Goal: Communication & Community: Answer question/provide support

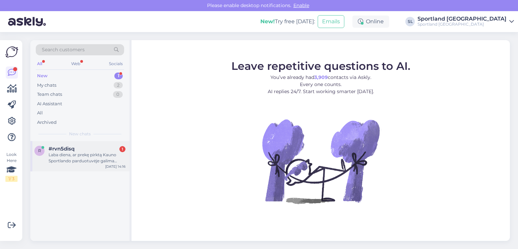
click at [74, 150] on span "#rvn5disq" at bounding box center [62, 149] width 26 height 6
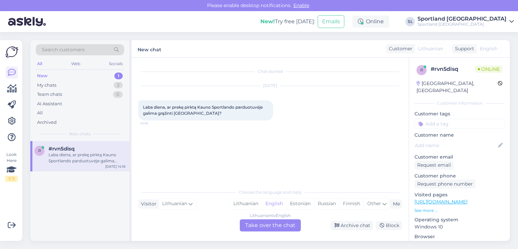
drag, startPoint x: 244, startPoint y: 201, endPoint x: 260, endPoint y: 217, distance: 22.9
click at [244, 201] on div "Lithuanian" at bounding box center [246, 204] width 32 height 10
click at [270, 224] on div "Lithuanian to Lithuanian Take over the chat" at bounding box center [270, 225] width 61 height 12
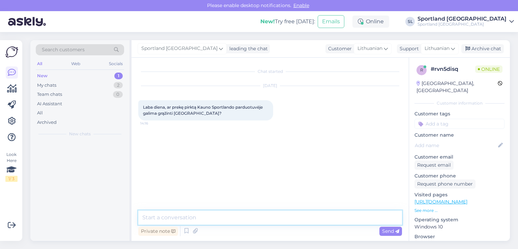
click at [258, 217] on textarea at bounding box center [270, 217] width 264 height 14
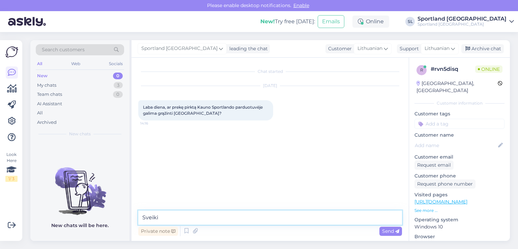
type textarea "Sveiki"
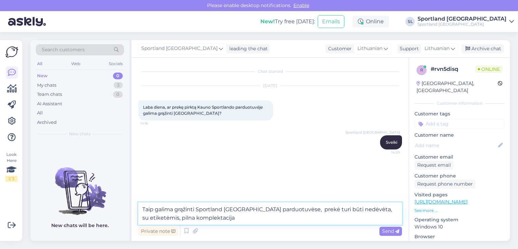
click at [283, 209] on textarea "Taip galima grąžinti Sportland Vilnius parduotuvėse, prekė turi būti nedėvėta, …" at bounding box center [270, 213] width 264 height 22
click at [313, 218] on textarea "Taip galima grąžinti Sportland Vilnius parduotuvėse,turi būti nepraėjęs grąžini…" at bounding box center [270, 213] width 264 height 22
click at [362, 217] on textarea "Taip galima grąžinti Sportland Vilnius parduotuvėse,turi būti nepraėjęs grąžini…" at bounding box center [270, 213] width 264 height 22
type textarea "Taip galima grąžinti Sportland [GEOGRAPHIC_DATA] parduotuvėse,turi būti nepraėj…"
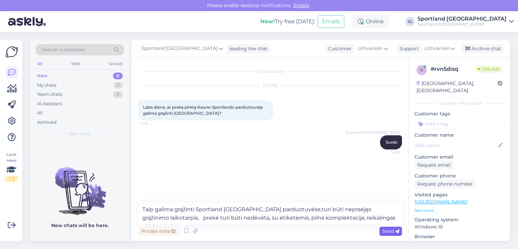
click at [383, 228] on span "Send" at bounding box center [390, 231] width 17 height 6
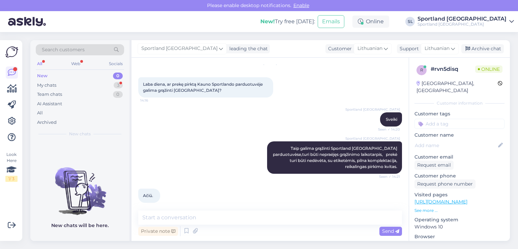
scroll to position [23, 0]
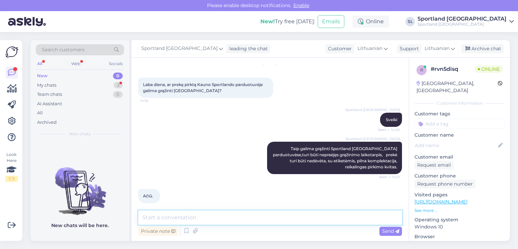
click at [225, 216] on textarea at bounding box center [270, 217] width 264 height 14
type textarea "N"
type textarea "A"
type textarea "n"
type textarea "g"
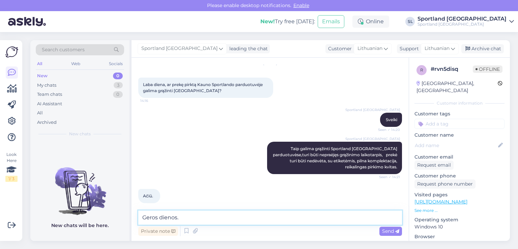
type textarea "Geros dienos."
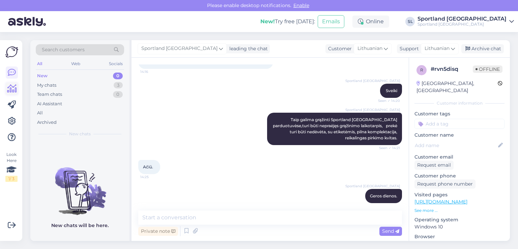
click at [13, 91] on icon at bounding box center [12, 89] width 10 height 8
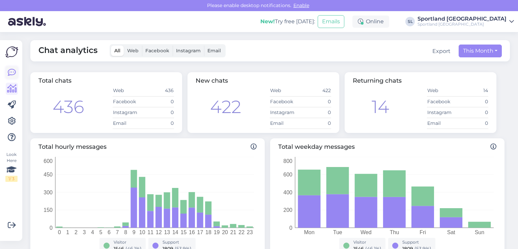
click at [11, 74] on icon at bounding box center [12, 72] width 8 height 8
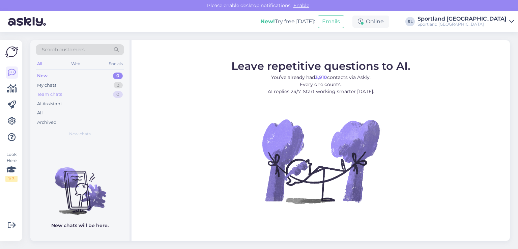
click at [63, 92] on div "Team chats 0" at bounding box center [80, 94] width 88 height 9
click at [61, 87] on div "My chats 3" at bounding box center [80, 85] width 88 height 9
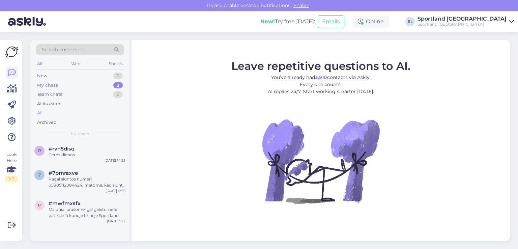
click at [61, 112] on div "All" at bounding box center [80, 112] width 88 height 9
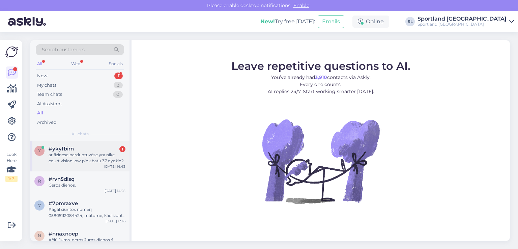
click at [63, 153] on div "ar fizinėse parduotuvėse yra nike court vision low pink batu 37 dydžio?" at bounding box center [87, 158] width 77 height 12
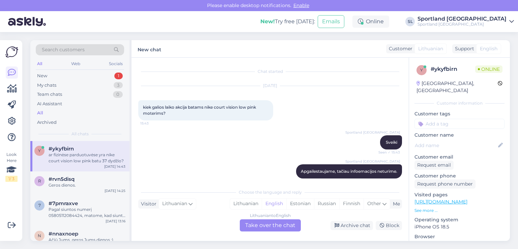
scroll to position [114, 0]
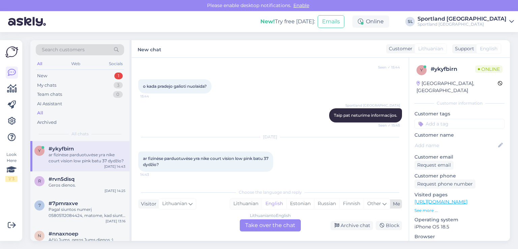
click at [243, 203] on div "Lithuanian" at bounding box center [246, 204] width 32 height 10
click at [277, 229] on div "Lithuanian to Lithuanian Take over the chat" at bounding box center [270, 225] width 61 height 12
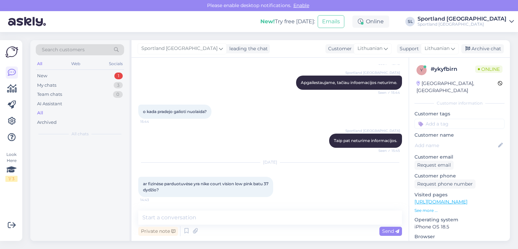
scroll to position [89, 0]
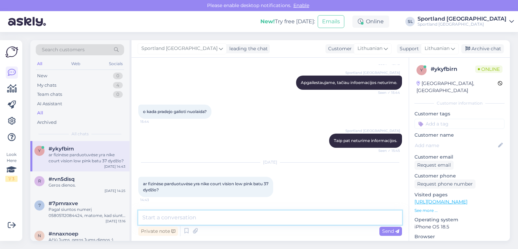
click at [262, 223] on textarea at bounding box center [270, 217] width 264 height 14
type textarea "Sveiki"
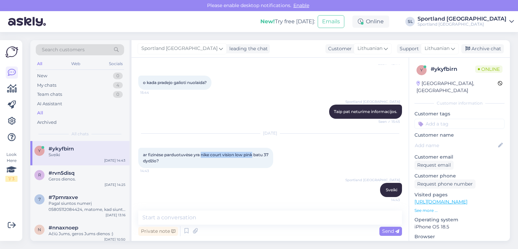
drag, startPoint x: 202, startPoint y: 154, endPoint x: 254, endPoint y: 154, distance: 51.3
click at [254, 154] on span "ar fizinėse parduotuvėse yra nike court vision low pink batu 37 dydžio?" at bounding box center [206, 157] width 126 height 11
copy span "nike court vision low pink"
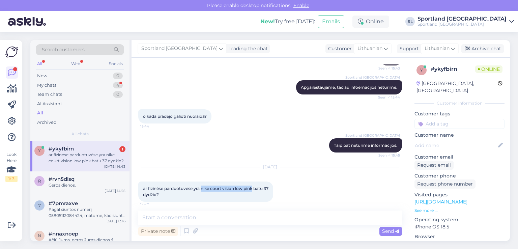
scroll to position [153, 0]
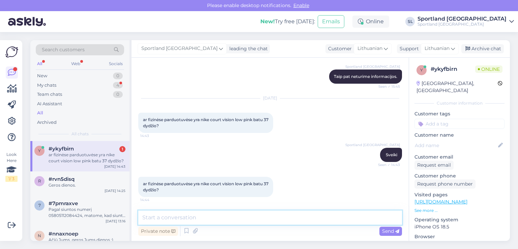
click at [229, 216] on textarea at bounding box center [270, 217] width 264 height 14
type textarea "n"
type textarea "apgailestaujame, tačiau tokio dydžio neturime"
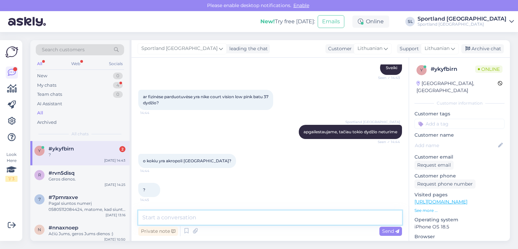
scroll to position [240, 0]
click at [182, 215] on textarea at bounding box center [270, 217] width 264 height 14
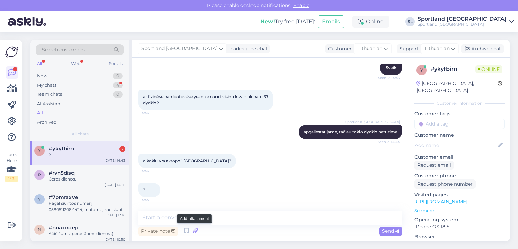
click at [193, 235] on icon at bounding box center [195, 231] width 9 height 10
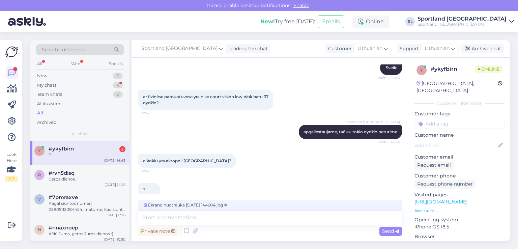
click at [397, 229] on icon at bounding box center [397, 231] width 4 height 4
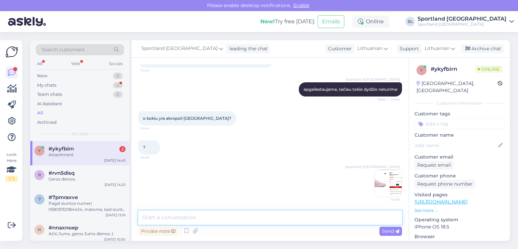
click at [307, 219] on textarea at bounding box center [270, 217] width 264 height 14
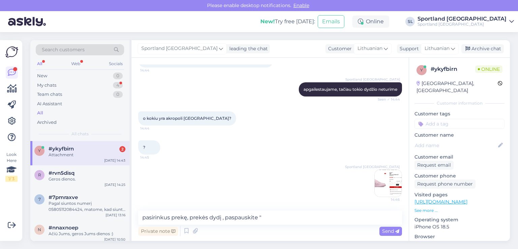
click at [389, 187] on img at bounding box center [388, 183] width 27 height 27
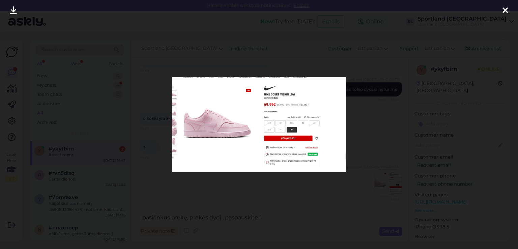
click at [506, 9] on icon at bounding box center [505, 10] width 5 height 9
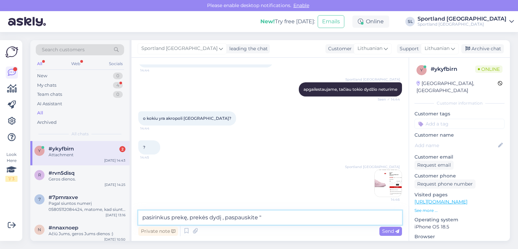
drag, startPoint x: 273, startPoint y: 224, endPoint x: 287, endPoint y: 233, distance: 16.5
click at [281, 229] on div "pasirinkus prekę, prekės dydį , paspauskite " Private note Send" at bounding box center [270, 223] width 264 height 27
type textarea "pasirinkus prekę, prekės dydį , paspauskite "peržiūrėti likučius " ir matysite …"
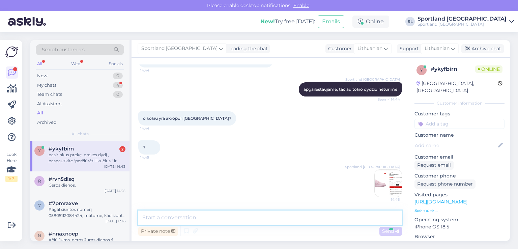
scroll to position [317, 0]
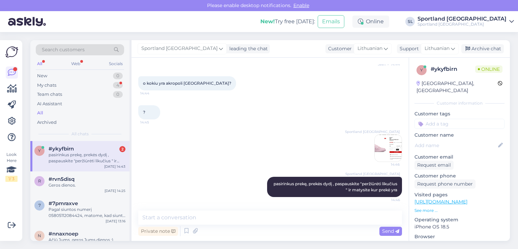
click at [376, 148] on img at bounding box center [388, 148] width 27 height 27
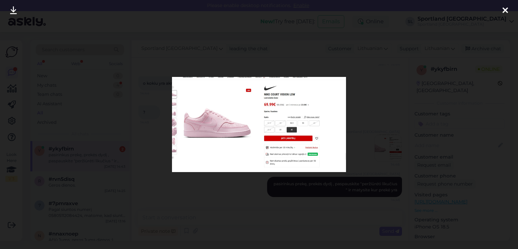
click at [504, 10] on icon at bounding box center [505, 10] width 5 height 9
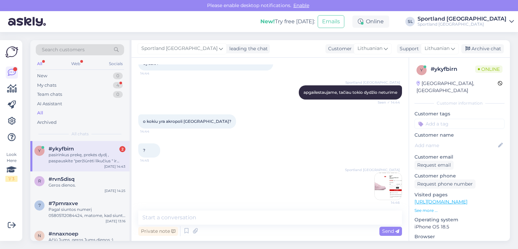
scroll to position [317, 0]
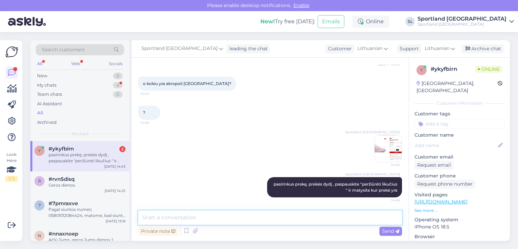
click at [267, 214] on textarea at bounding box center [270, 217] width 264 height 14
type textarea "š"
drag, startPoint x: 249, startPoint y: 216, endPoint x: 253, endPoint y: 204, distance: 11.7
click at [249, 214] on textarea at bounding box center [270, 217] width 264 height 14
type textarea "Rožinės spalvos neturime Vilniaus Akropolios Sportland parduotuvėje."
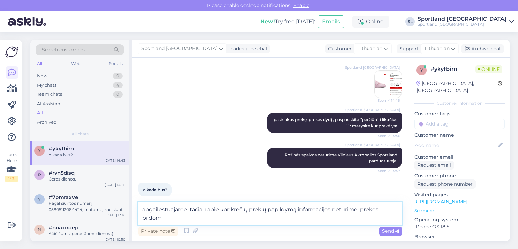
scroll to position [389, 0]
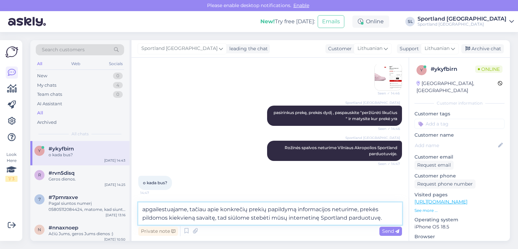
type textarea "apgailestuajame, tačiau apie konkrečių prekių papildymą informacijos neturime, …"
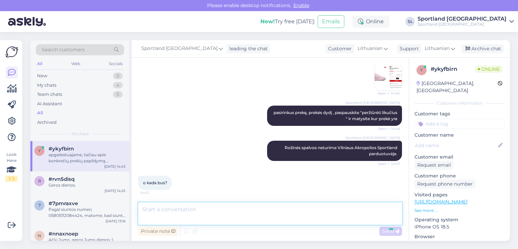
scroll to position [423, 0]
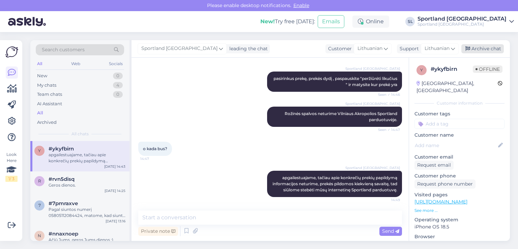
click at [471, 49] on div "Archive chat" at bounding box center [482, 48] width 43 height 9
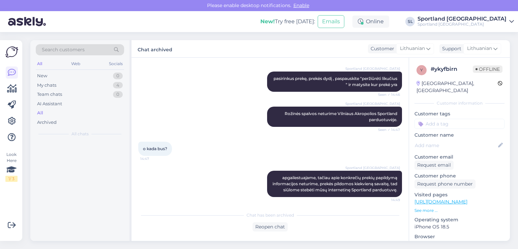
scroll to position [425, 0]
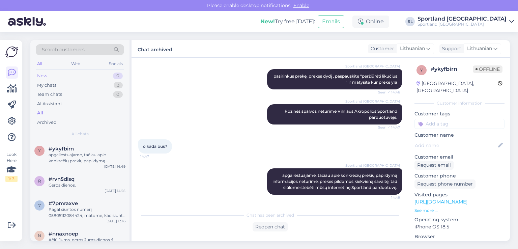
click at [73, 79] on div "New 0" at bounding box center [80, 75] width 88 height 9
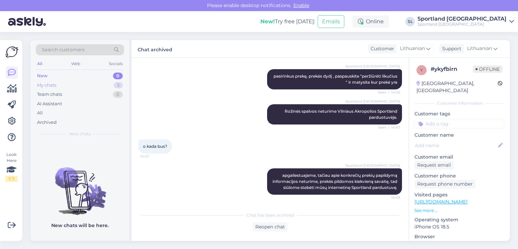
click at [74, 84] on div "My chats 3" at bounding box center [80, 85] width 88 height 9
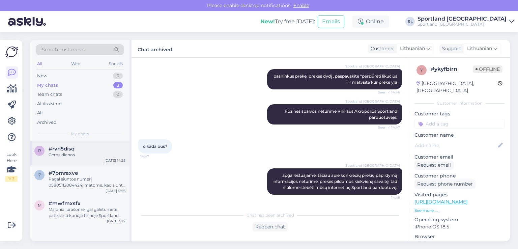
click at [94, 155] on div "Geros dienos." at bounding box center [87, 155] width 77 height 6
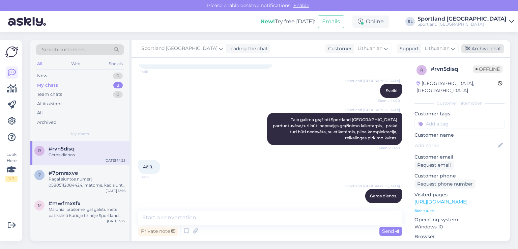
click at [481, 51] on div "Archive chat" at bounding box center [482, 48] width 43 height 9
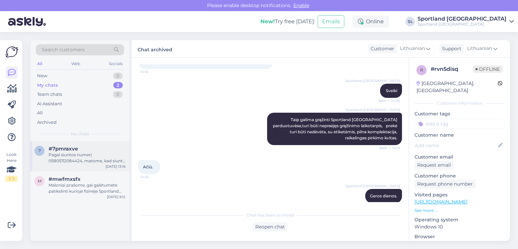
click at [95, 155] on div "Pagal siuntos numerį 05805112084424, matome, kad siunta išvežta pristatymui, ta…" at bounding box center [87, 158] width 77 height 12
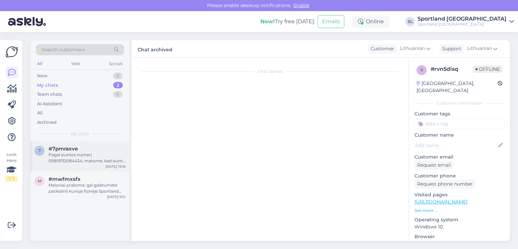
scroll to position [75, 0]
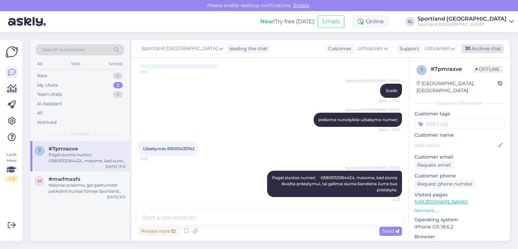
click at [478, 48] on div "Archive chat" at bounding box center [482, 48] width 43 height 9
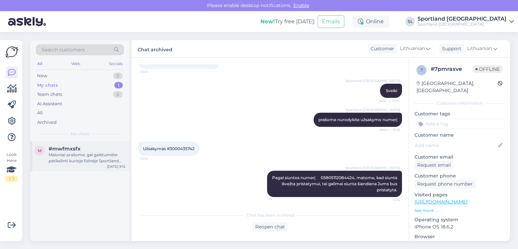
click at [78, 161] on div "Maloniai prašome, gal galėtumėte patikslinti kurioje fizinėje Sportland parduot…" at bounding box center [87, 158] width 77 height 12
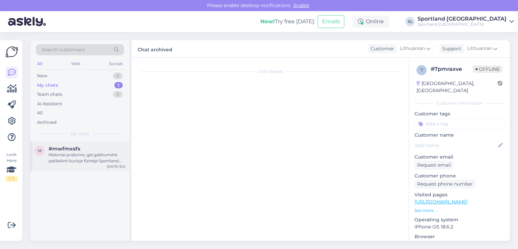
scroll to position [45, 0]
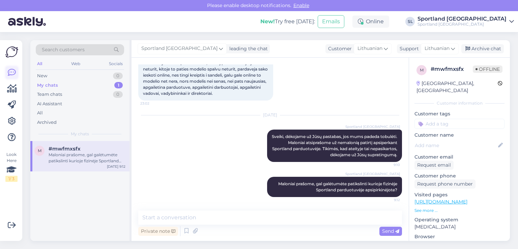
click at [9, 78] on div at bounding box center [12, 104] width 12 height 77
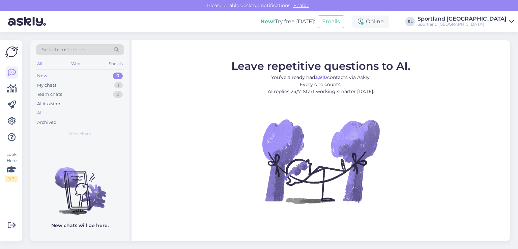
click at [56, 114] on div "All" at bounding box center [80, 112] width 88 height 9
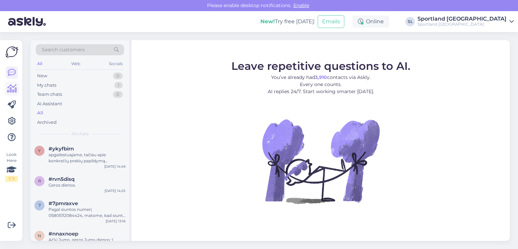
click at [11, 89] on icon at bounding box center [12, 89] width 10 height 8
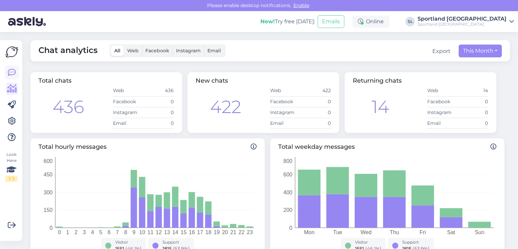
click at [14, 75] on icon at bounding box center [12, 72] width 8 height 8
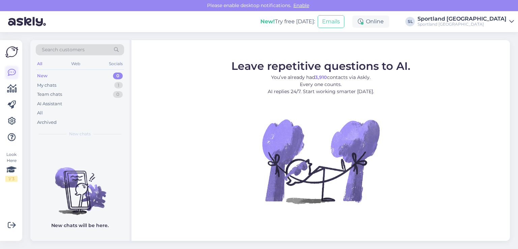
click at [18, 76] on link at bounding box center [12, 72] width 12 height 12
click at [58, 116] on div "All" at bounding box center [80, 112] width 88 height 9
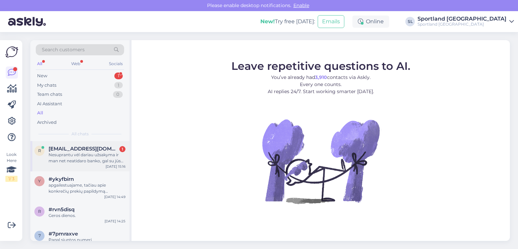
click at [72, 156] on div "Nesuprantu vėl dariau užsakyma ir man net neatidaro banko, gal su jūsų tinklapi…" at bounding box center [87, 158] width 77 height 12
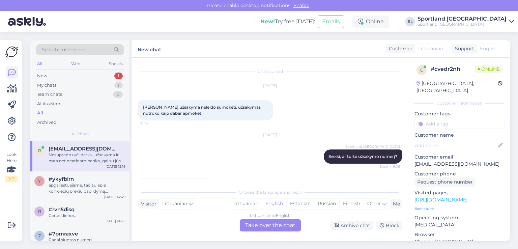
scroll to position [120, 0]
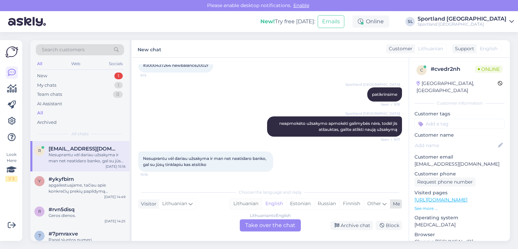
click at [248, 200] on div "Lithuanian" at bounding box center [246, 204] width 32 height 10
click at [266, 225] on div "Lithuanian to Lithuanian Take over the chat" at bounding box center [270, 225] width 61 height 12
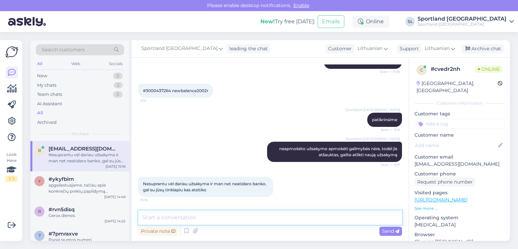
click at [262, 220] on textarea at bounding box center [270, 217] width 264 height 14
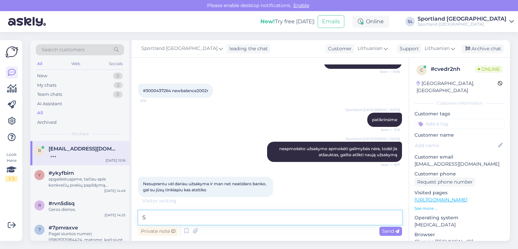
scroll to position [102, 0]
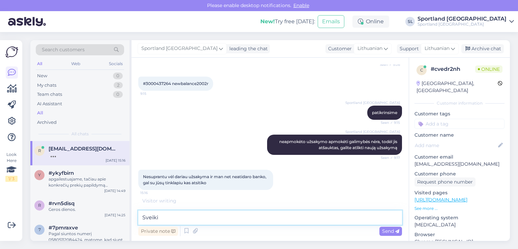
type textarea "Sveiki"
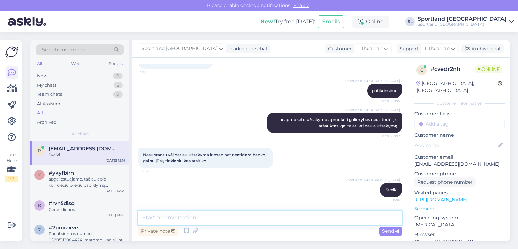
scroll to position [131, 0]
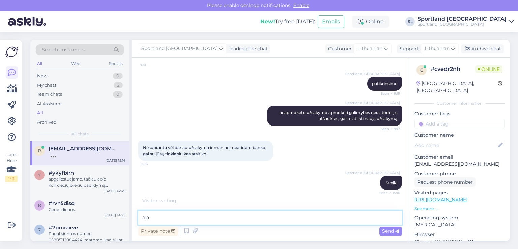
type textarea "a"
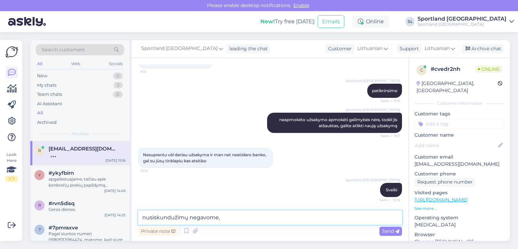
click at [177, 218] on textarea "nusiskundužimų negavome," at bounding box center [270, 217] width 264 height 14
drag, startPoint x: 223, startPoint y: 219, endPoint x: 228, endPoint y: 219, distance: 5.4
click at [223, 219] on textarea "nusiskundimų negavome," at bounding box center [270, 217] width 264 height 14
click at [142, 216] on textarea "nusiskundimų negavome, kad nepavyktų atlikti apmokėjimo" at bounding box center [270, 217] width 264 height 14
click at [313, 221] on textarea "nusiskundimų negavome, kad nepavyktų atlikti apmokėjimo" at bounding box center [270, 217] width 264 height 14
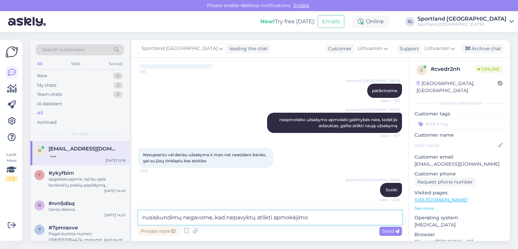
type textarea "nusiskundimų negavome, kad nepavyktų atlikti apmokėjimo"
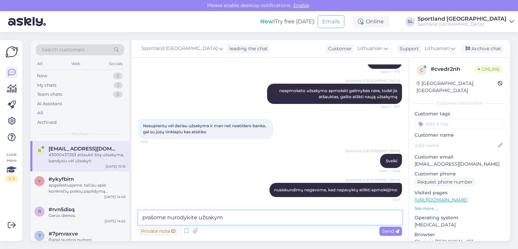
scroll to position [182, 0]
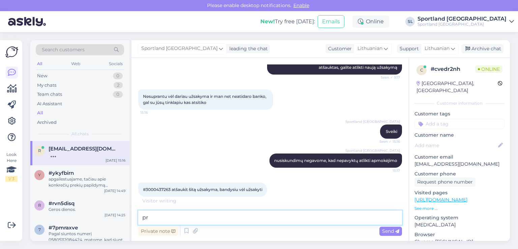
type textarea "p"
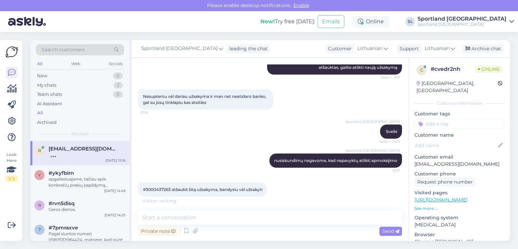
click at [149, 186] on div "#3000437263 atšaukit šitą užsakyma, bandysiu vėl užsakyti 15:17" at bounding box center [202, 189] width 129 height 14
copy span "3000437263"
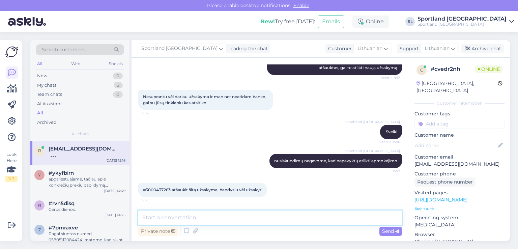
click at [211, 220] on textarea at bounding box center [270, 217] width 264 height 14
paste textarea "3000437263"
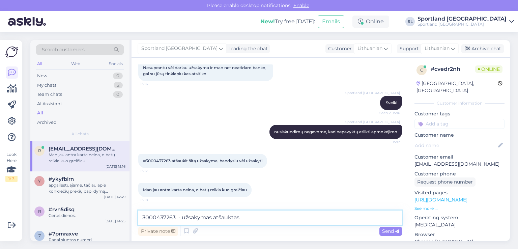
type textarea "3000437263 - užsakymas atšauktas"
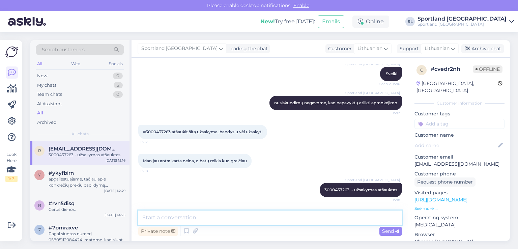
scroll to position [240, 0]
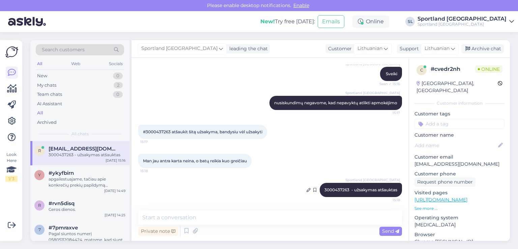
click at [328, 188] on span "3000437263 - užsakymas atšauktas" at bounding box center [360, 189] width 73 height 5
copy span "3000437263"
